Goal: Information Seeking & Learning: Learn about a topic

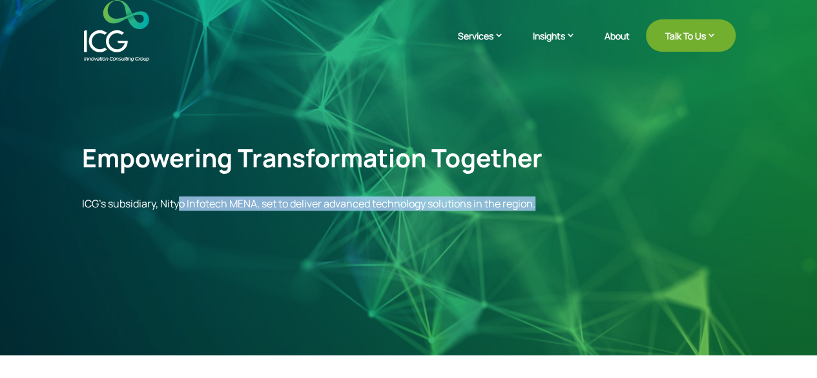
drag, startPoint x: 180, startPoint y: 200, endPoint x: 545, endPoint y: 207, distance: 365.8
click at [545, 207] on p "ICG’s subsidiary, Nityo Infotech MENA, set to deliver advanced technology solut…" at bounding box center [409, 204] width 654 height 12
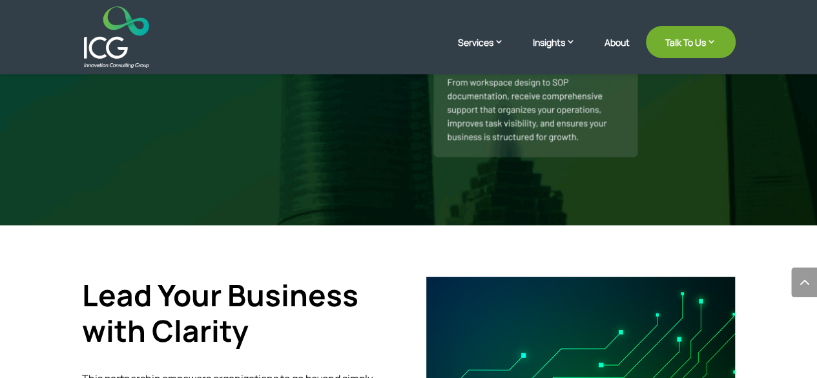
scroll to position [1486, 0]
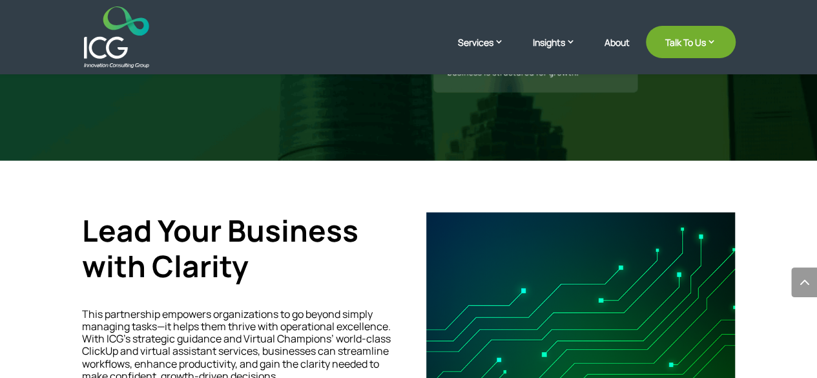
click at [585, 232] on img at bounding box center [580, 321] width 309 height 216
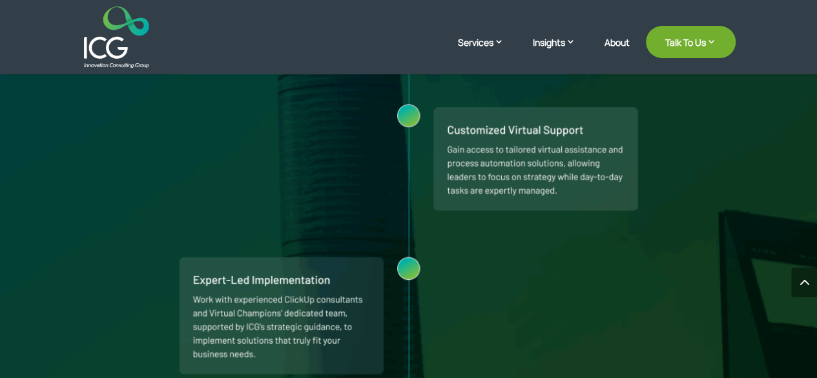
scroll to position [1059, 0]
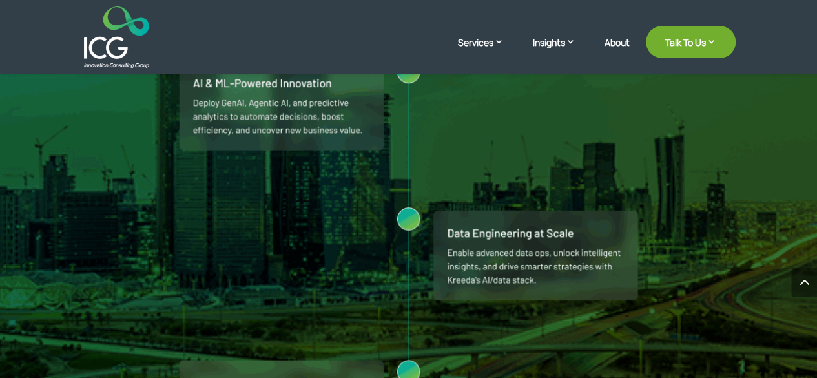
scroll to position [1228, 0]
